Goal: Task Accomplishment & Management: Use online tool/utility

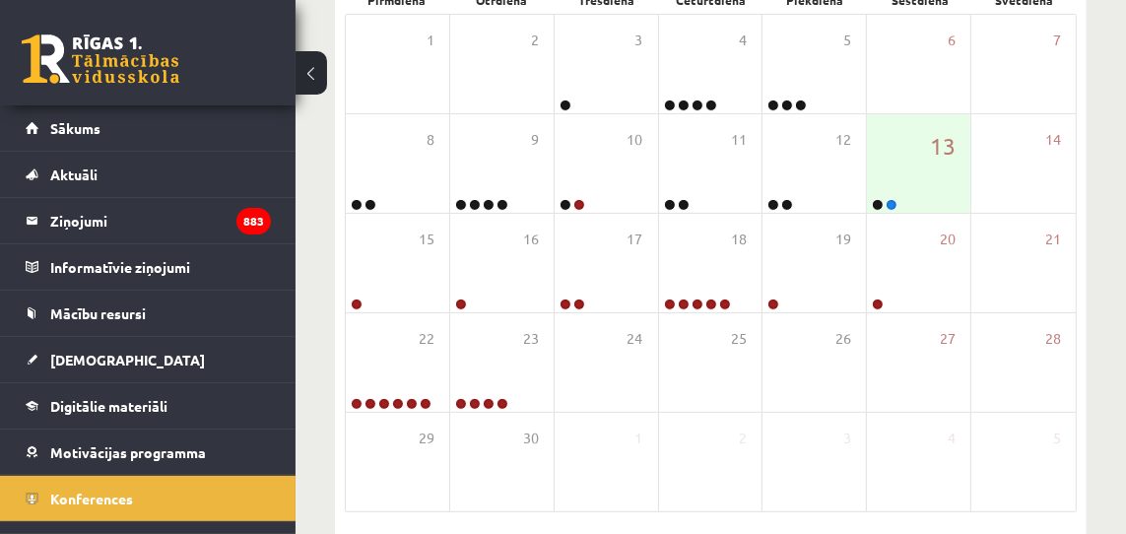
scroll to position [386, 0]
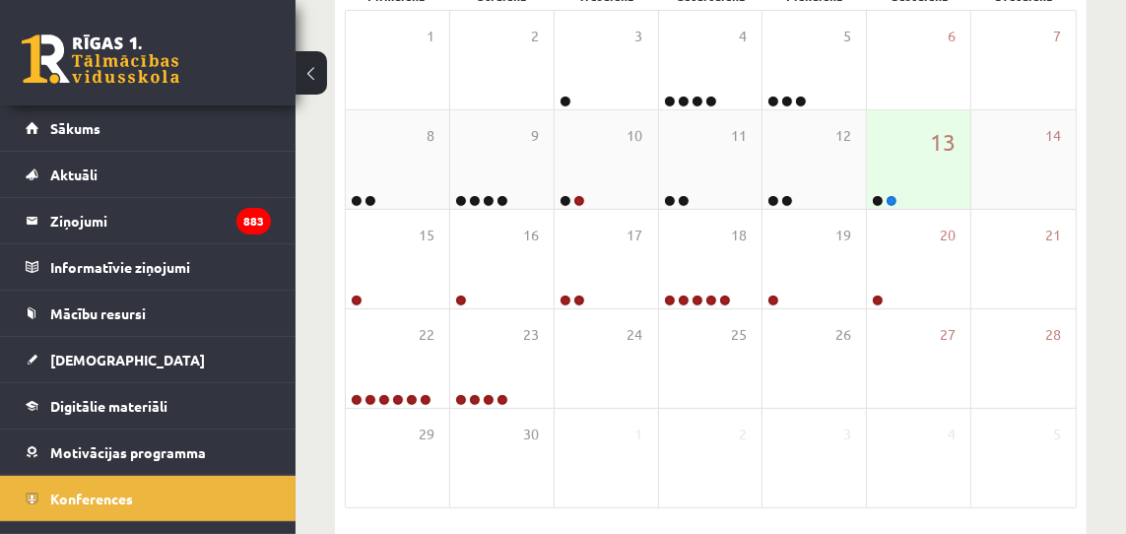
drag, startPoint x: 0, startPoint y: 0, endPoint x: 895, endPoint y: 198, distance: 916.2
click at [895, 198] on link at bounding box center [892, 201] width 12 height 12
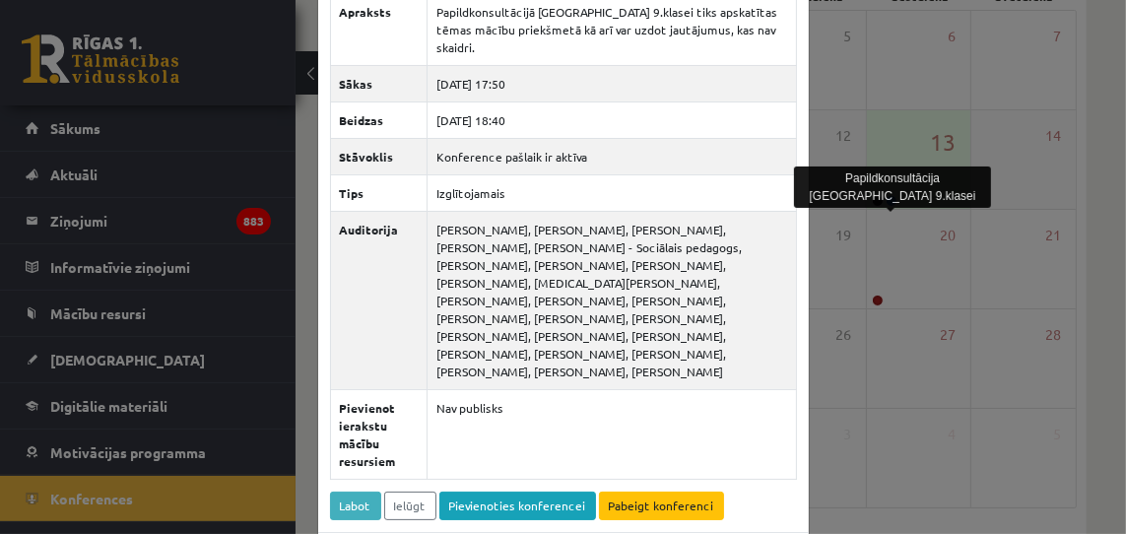
scroll to position [162, 0]
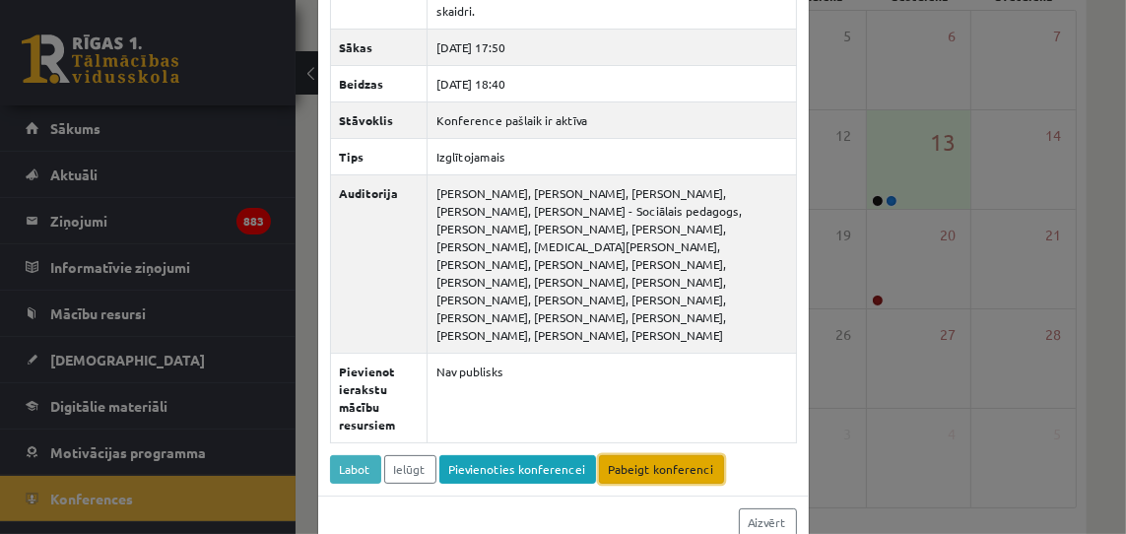
drag, startPoint x: 895, startPoint y: 198, endPoint x: 652, endPoint y: 435, distance: 339.3
click at [652, 455] on link "Pabeigt konferenci" at bounding box center [661, 469] width 125 height 29
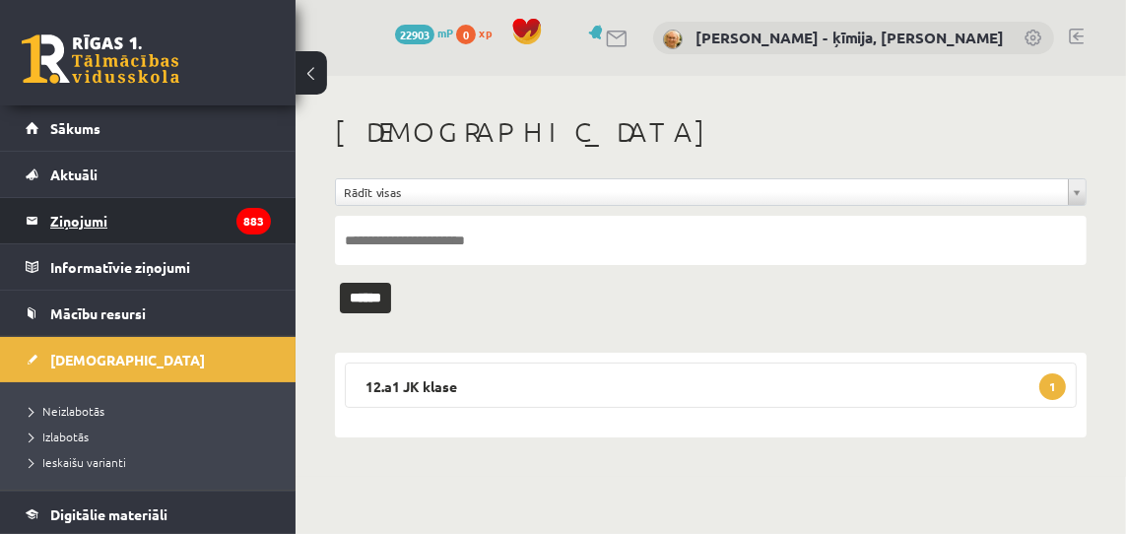
click at [85, 216] on legend "Ziņojumi 883" at bounding box center [160, 220] width 221 height 45
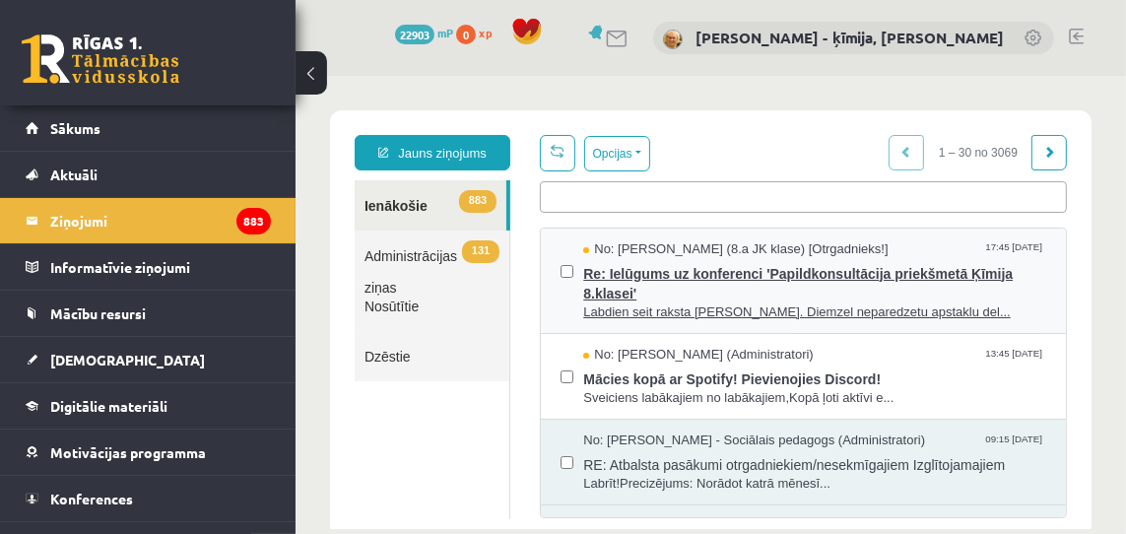
click at [671, 267] on span "Re: Ielūgums uz konferenci 'Papildkonsultācija priekšmetā Ķīmija 8.klasei'" at bounding box center [813, 280] width 463 height 44
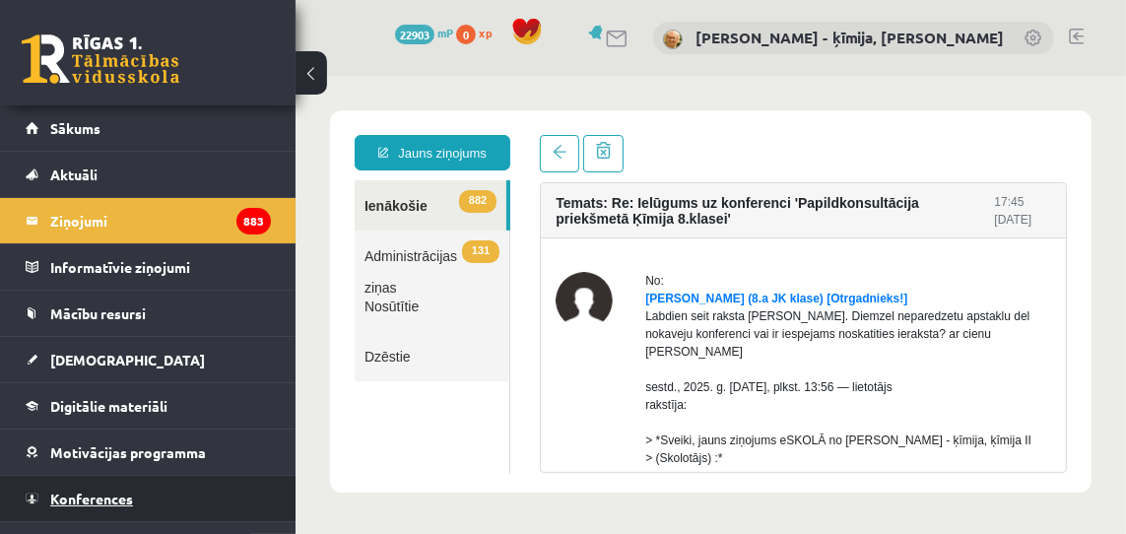
drag, startPoint x: 117, startPoint y: 498, endPoint x: 140, endPoint y: 481, distance: 28.8
click at [83, 498] on span "Konferences" at bounding box center [91, 499] width 83 height 18
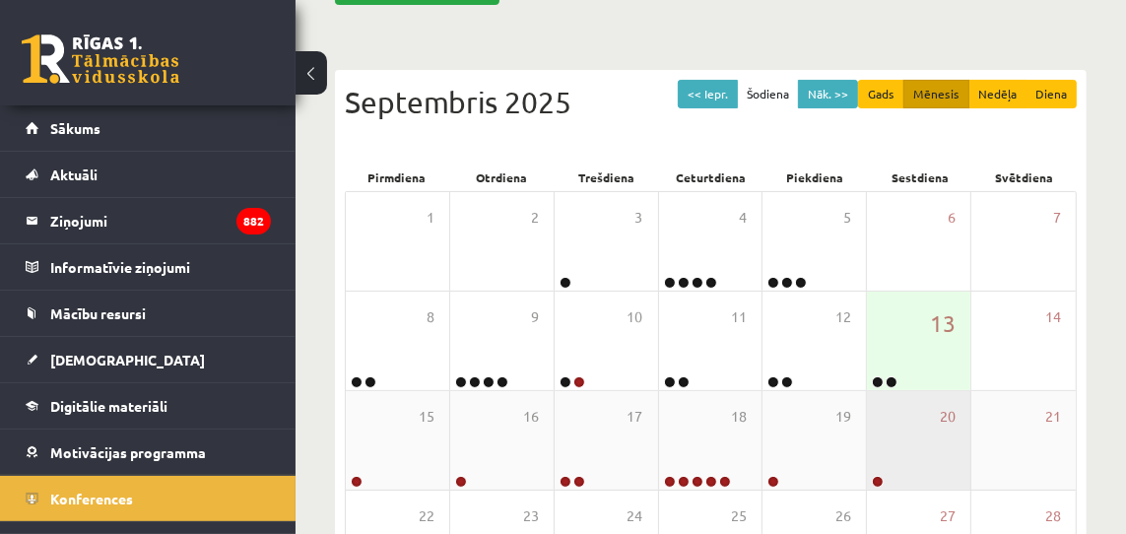
scroll to position [200, 0]
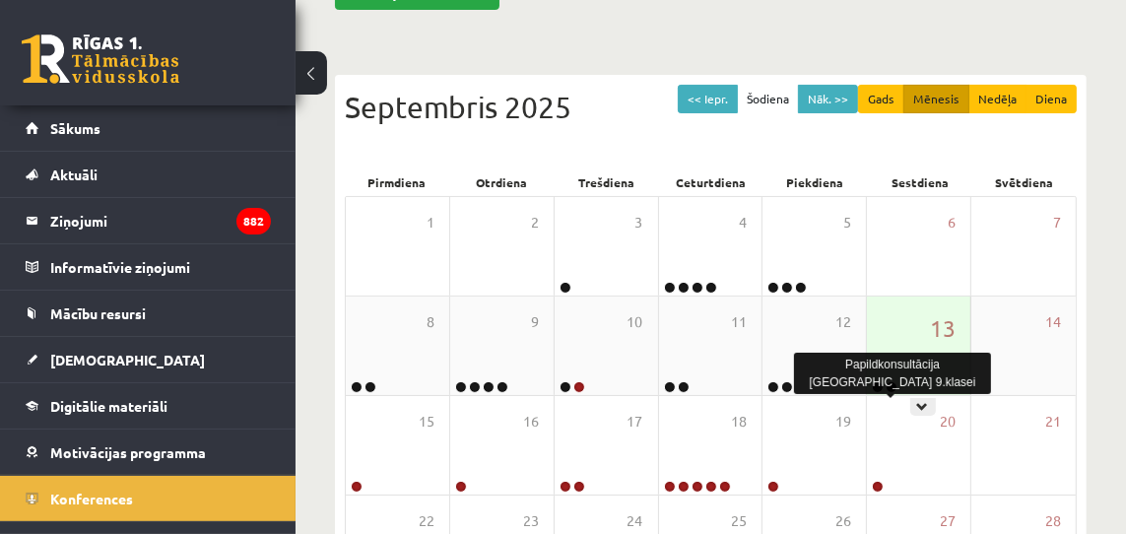
click at [890, 387] on link at bounding box center [892, 387] width 12 height 12
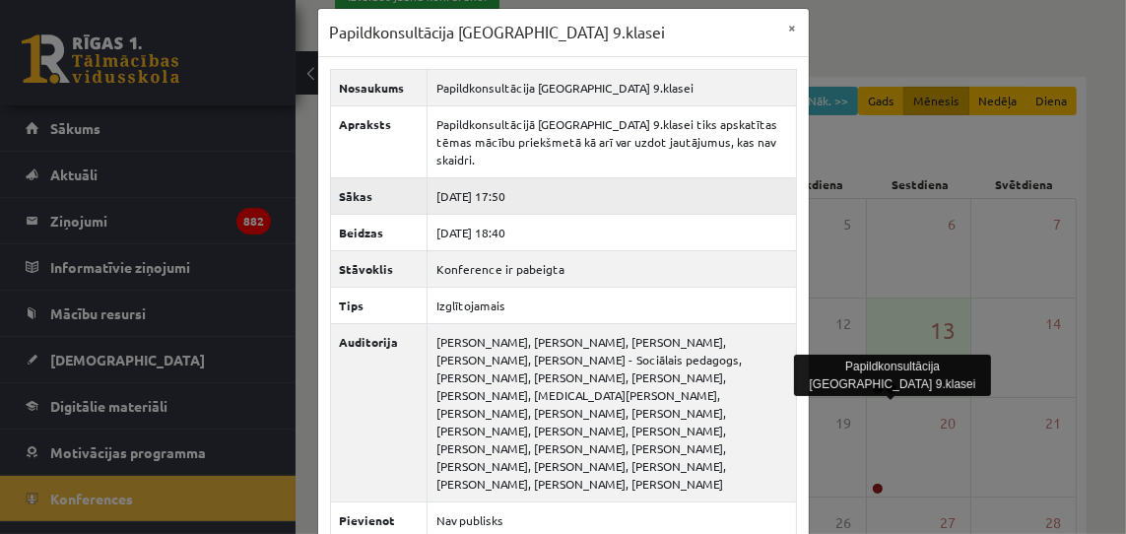
scroll to position [0, 0]
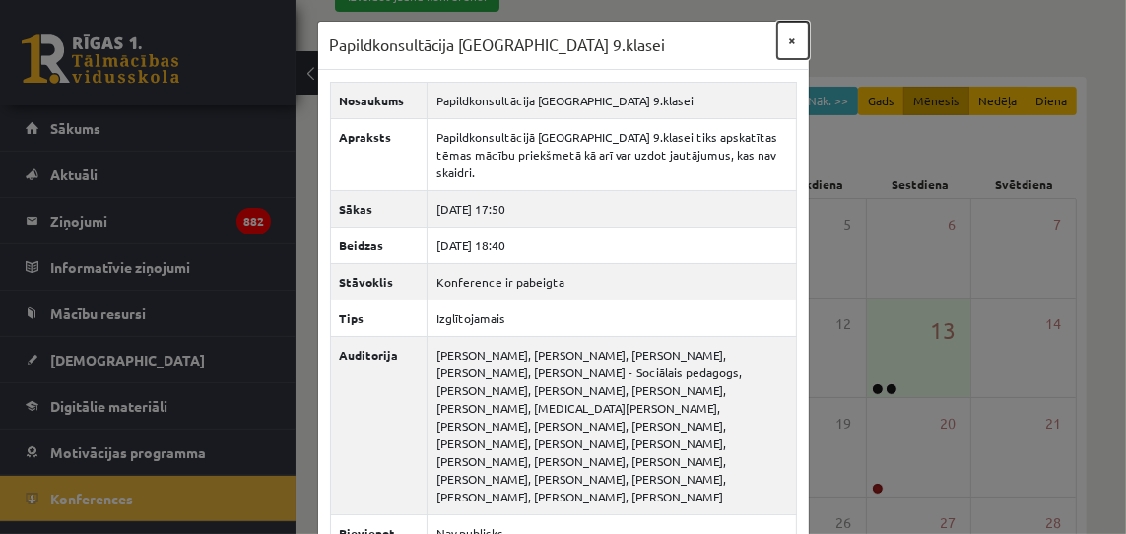
drag, startPoint x: 793, startPoint y: 40, endPoint x: 826, endPoint y: 34, distance: 33.0
click at [793, 40] on button "×" at bounding box center [793, 40] width 32 height 37
